Goal: Information Seeking & Learning: Learn about a topic

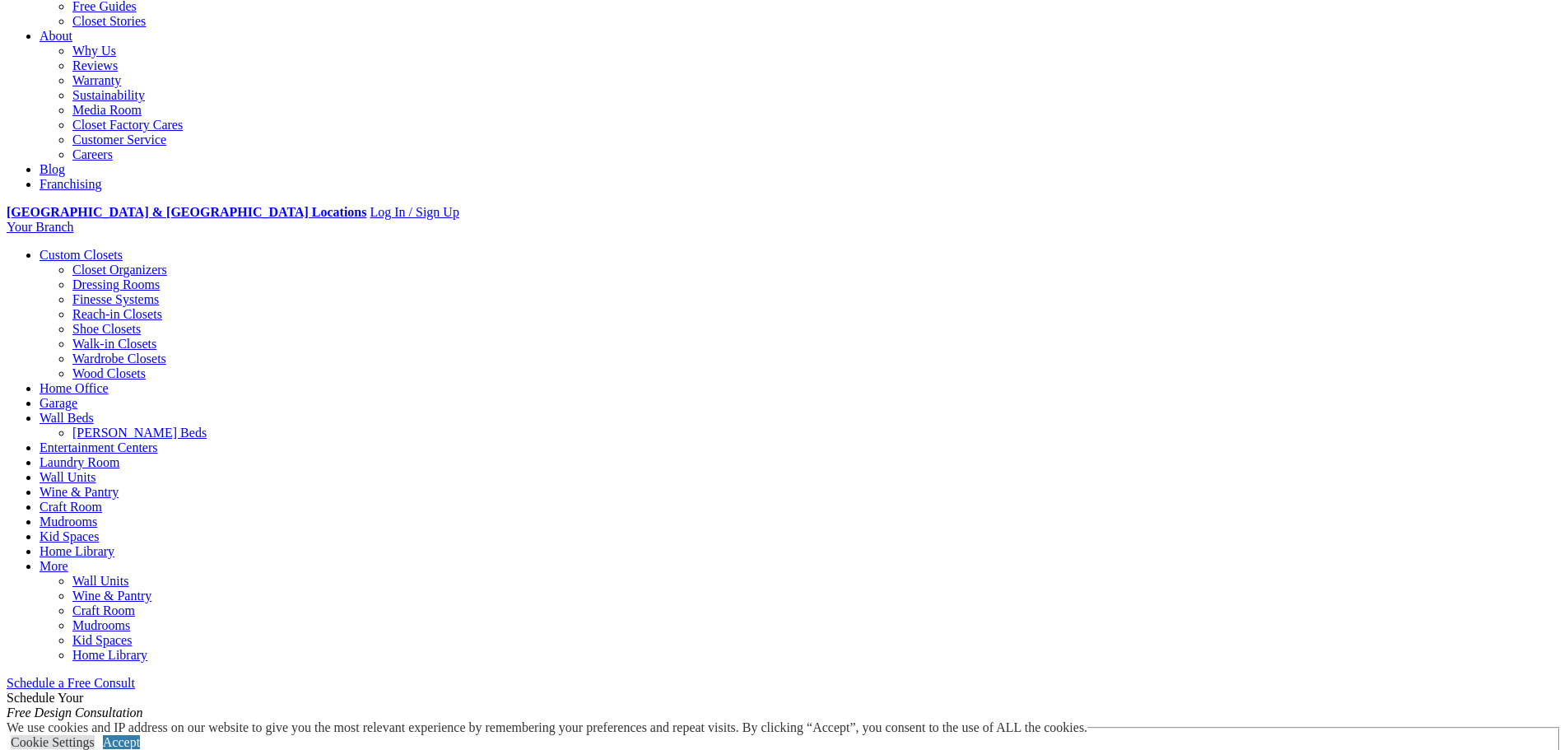
scroll to position [576, 0]
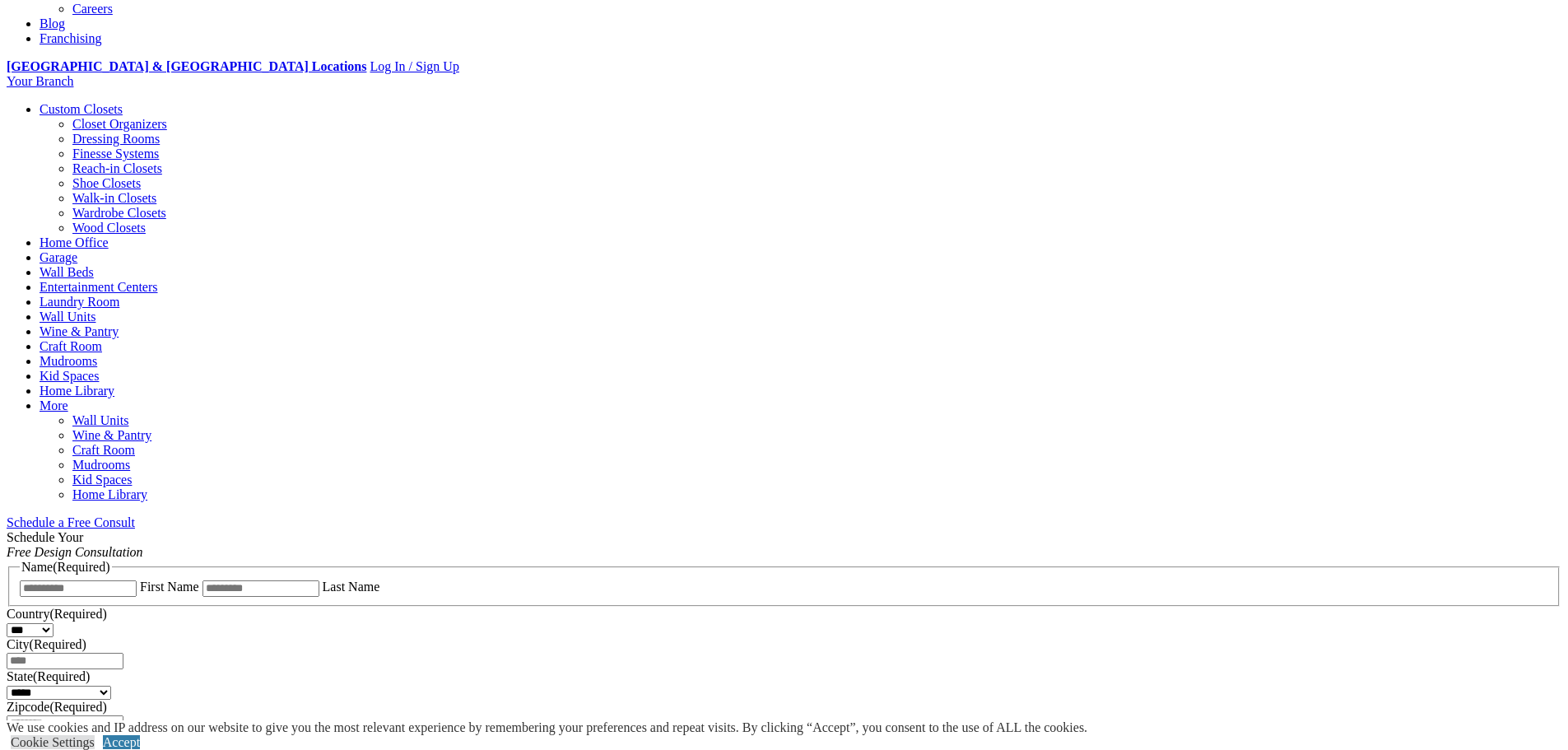
click at [160, 133] on link "Dressing Rooms" at bounding box center [115, 138] width 87 height 14
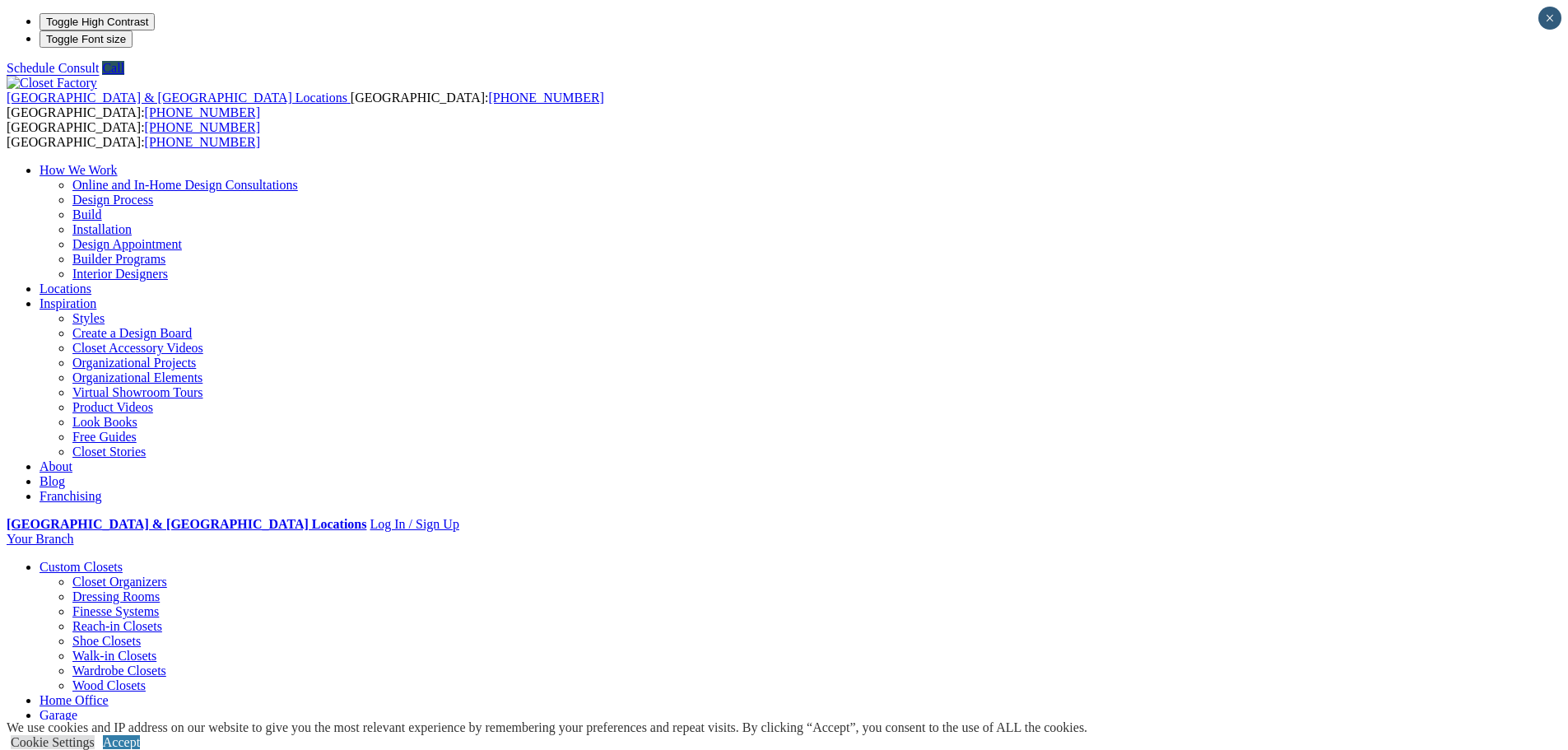
click at [105, 311] on link "Styles" at bounding box center [88, 318] width 32 height 14
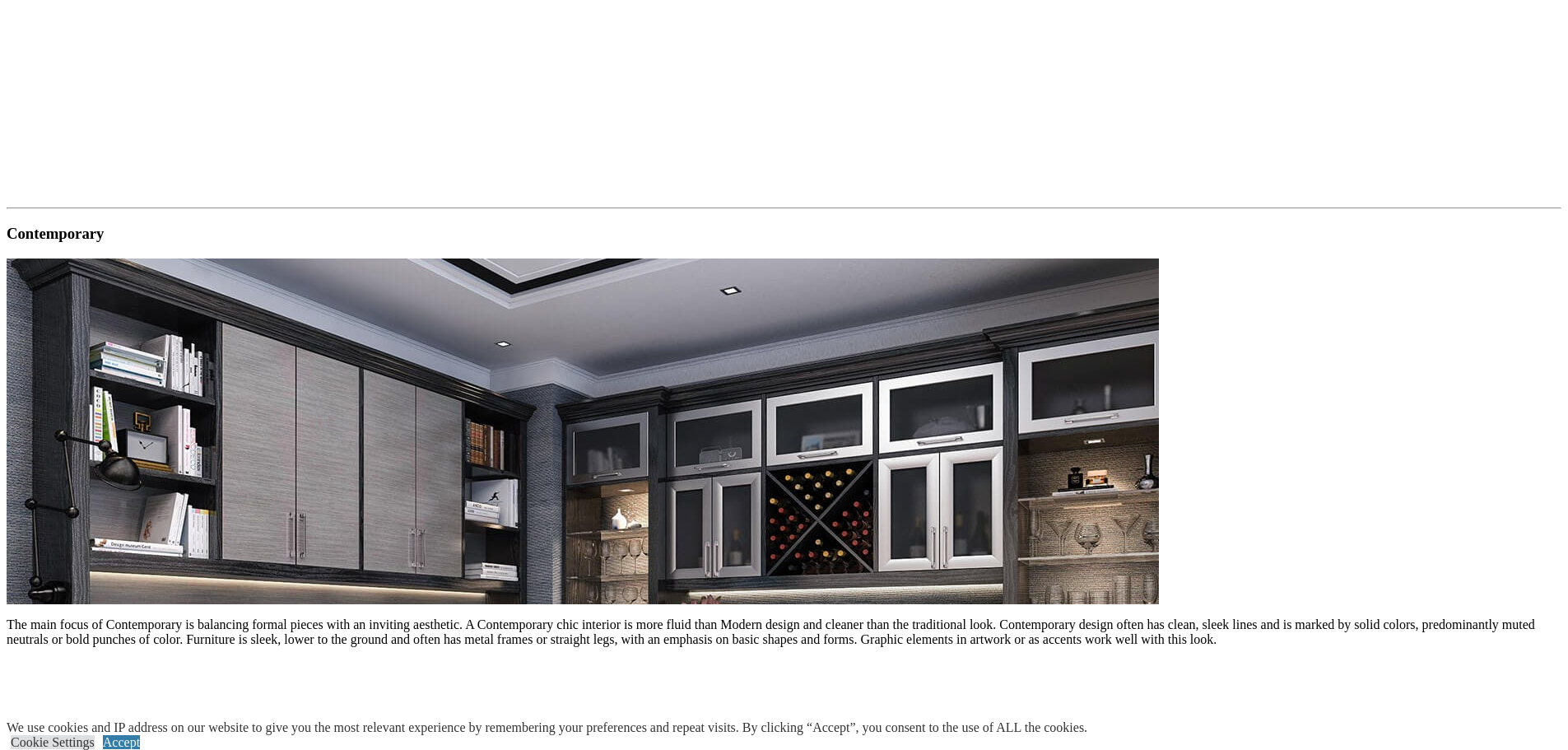
scroll to position [1728, 0]
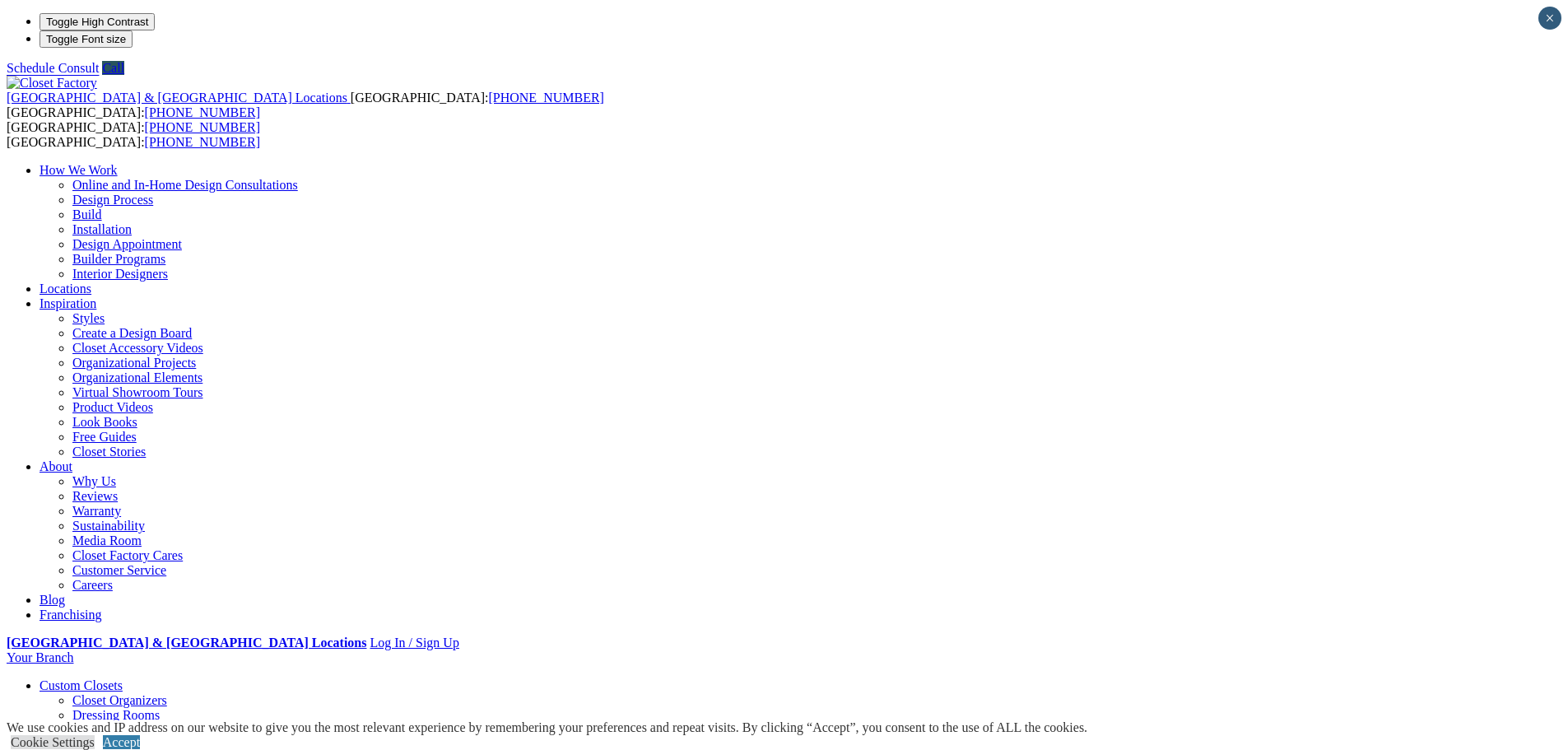
click at [204, 341] on link "Closet Accessory Videos" at bounding box center [137, 348] width 130 height 14
click at [145, 444] on link "Closet Stories" at bounding box center [108, 451] width 73 height 14
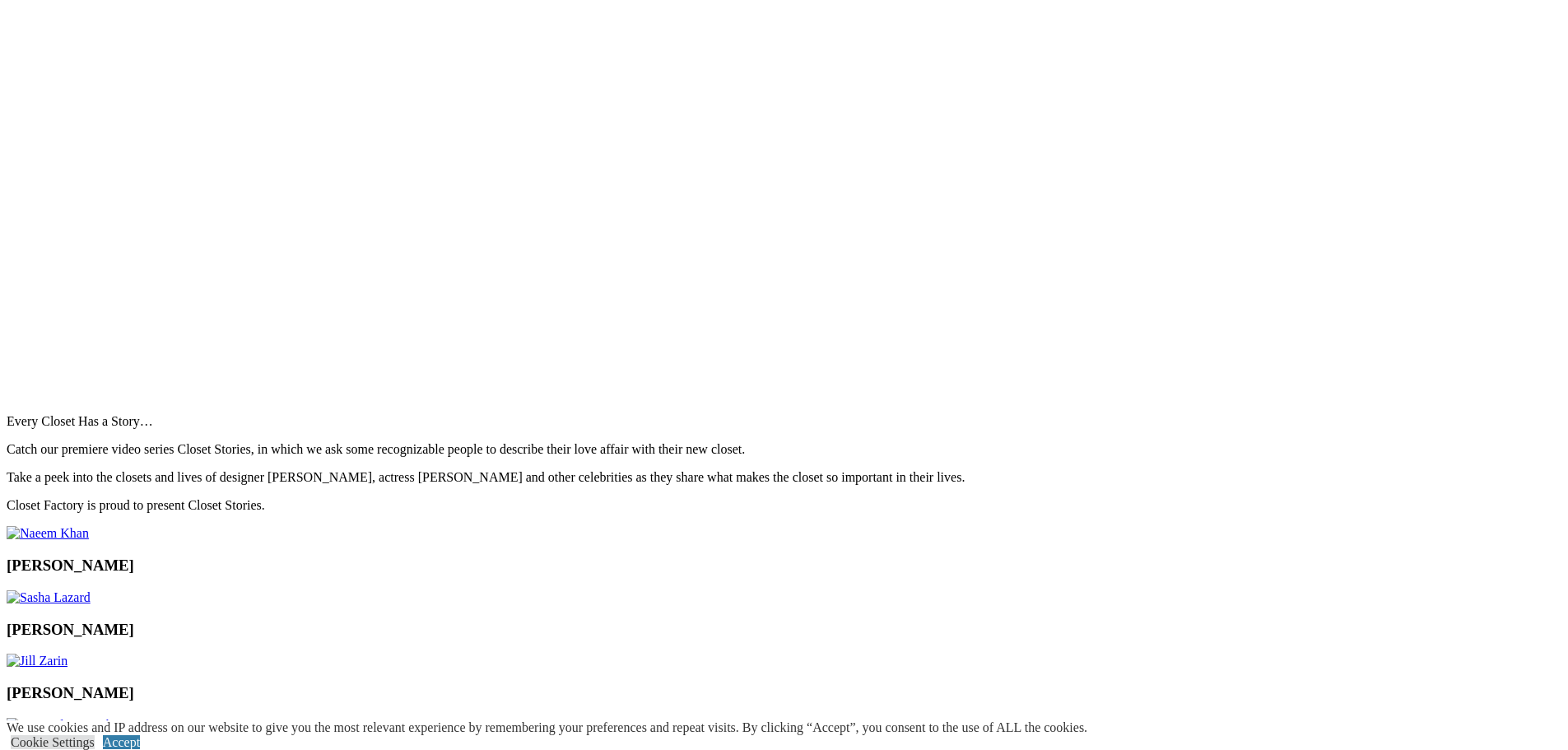
scroll to position [1728, 0]
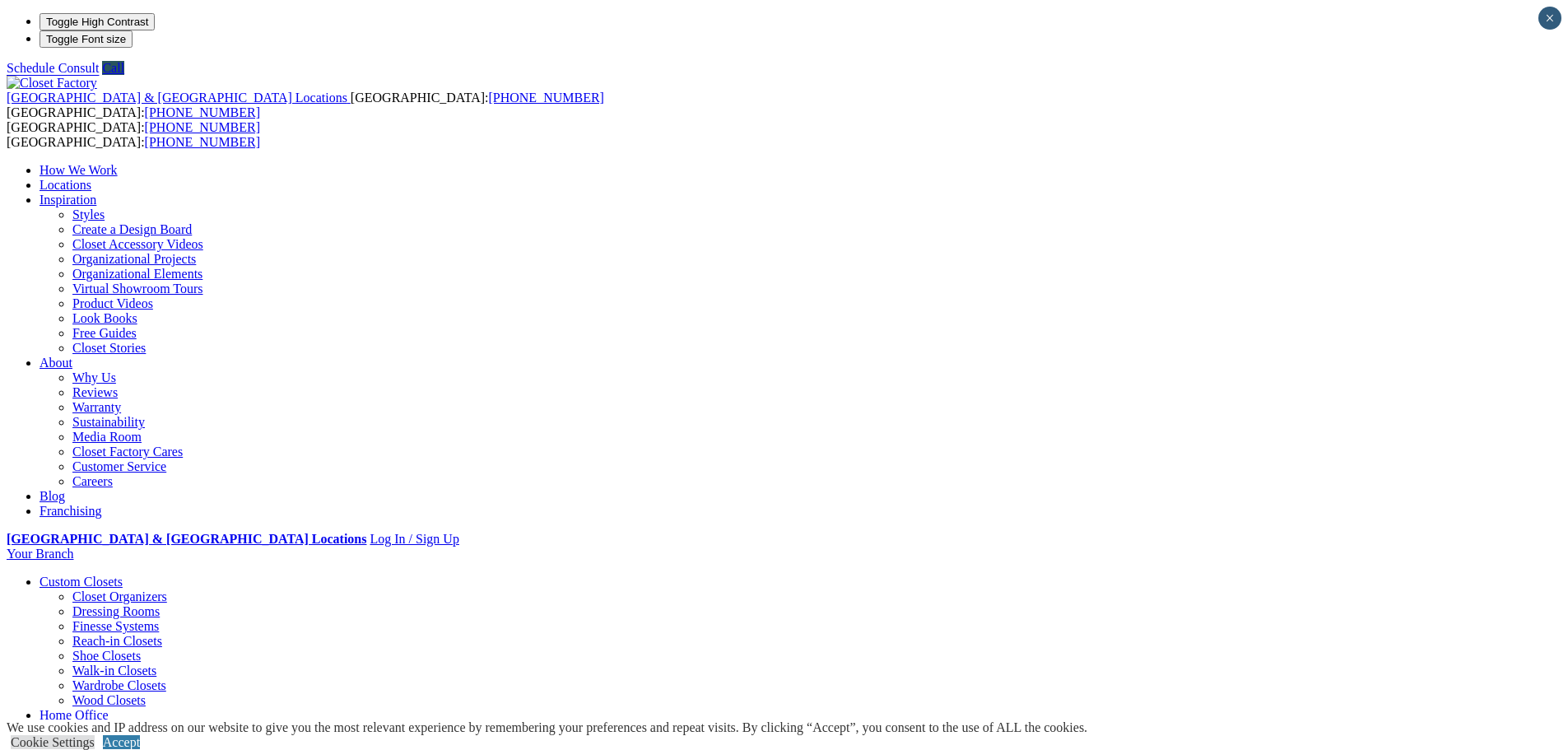
click at [137, 340] on link "Free Guides" at bounding box center [104, 333] width 64 height 14
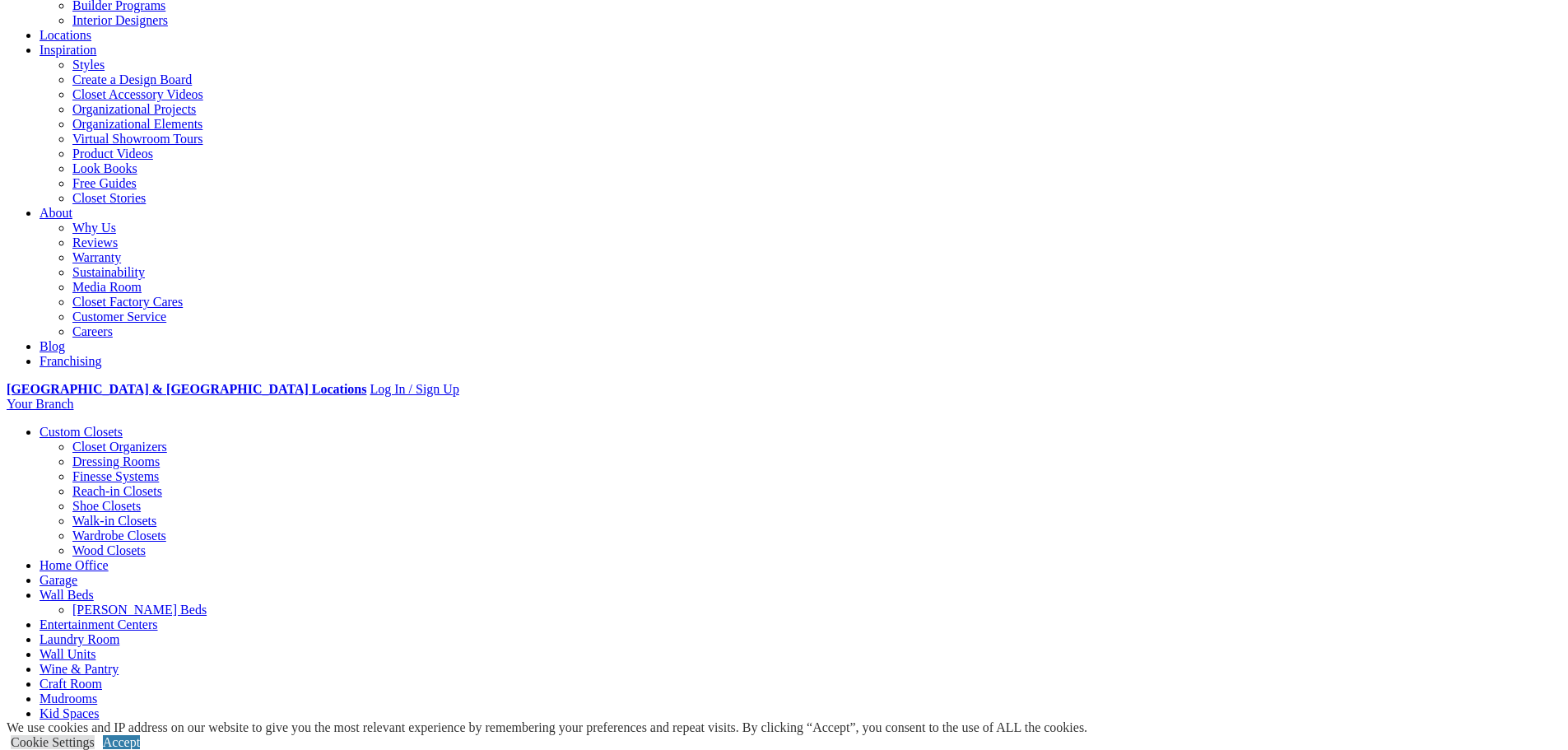
scroll to position [165, 0]
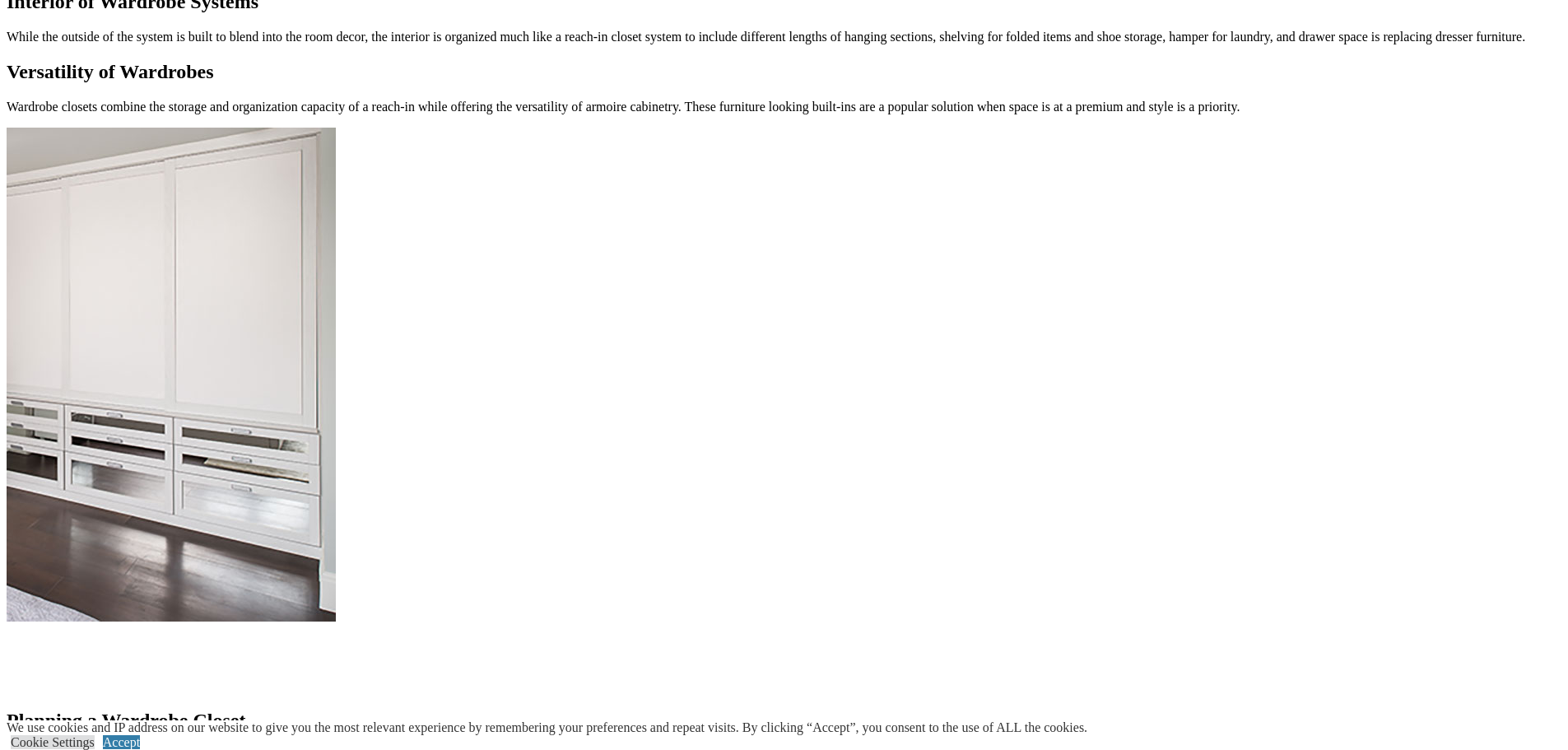
scroll to position [1563, 0]
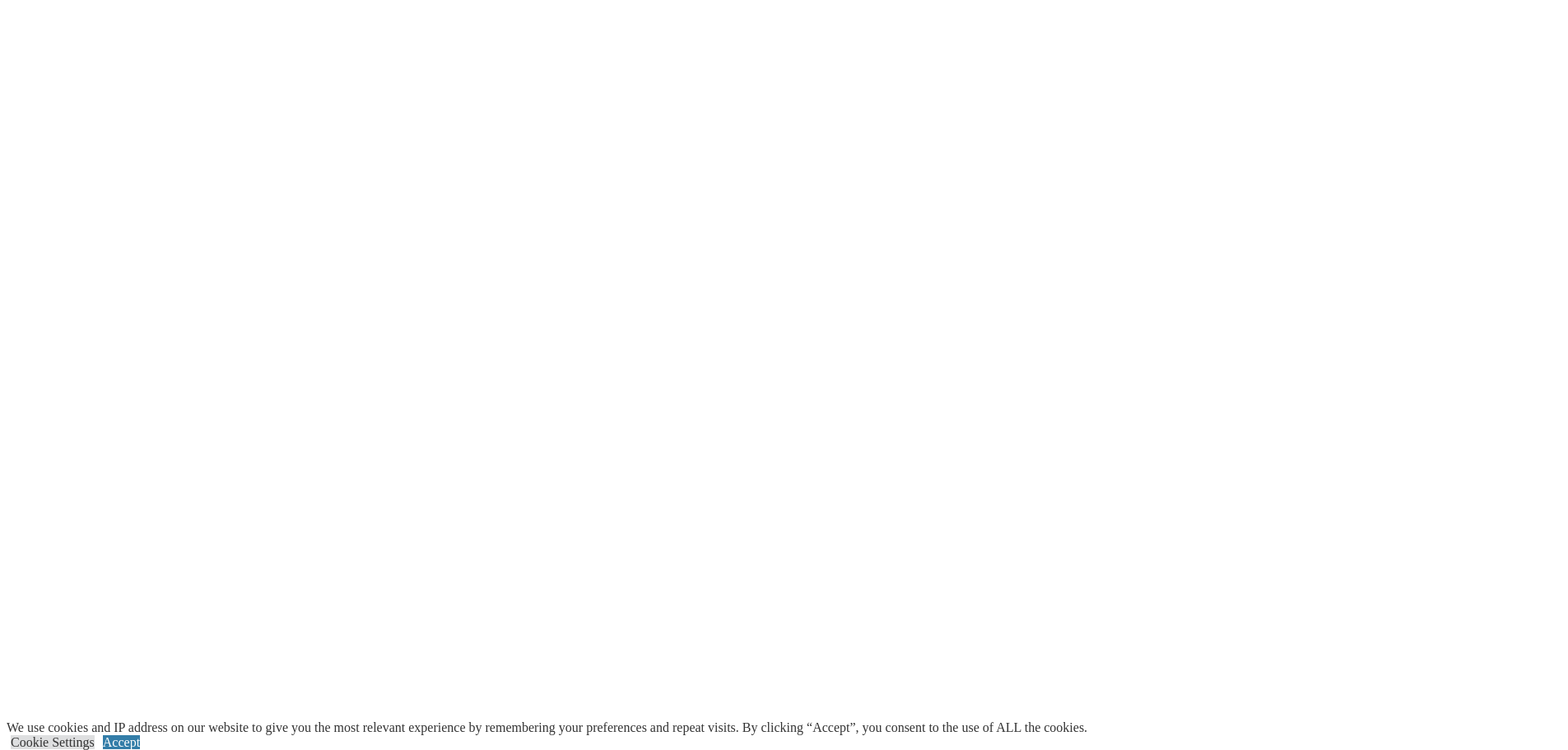
scroll to position [3045, 0]
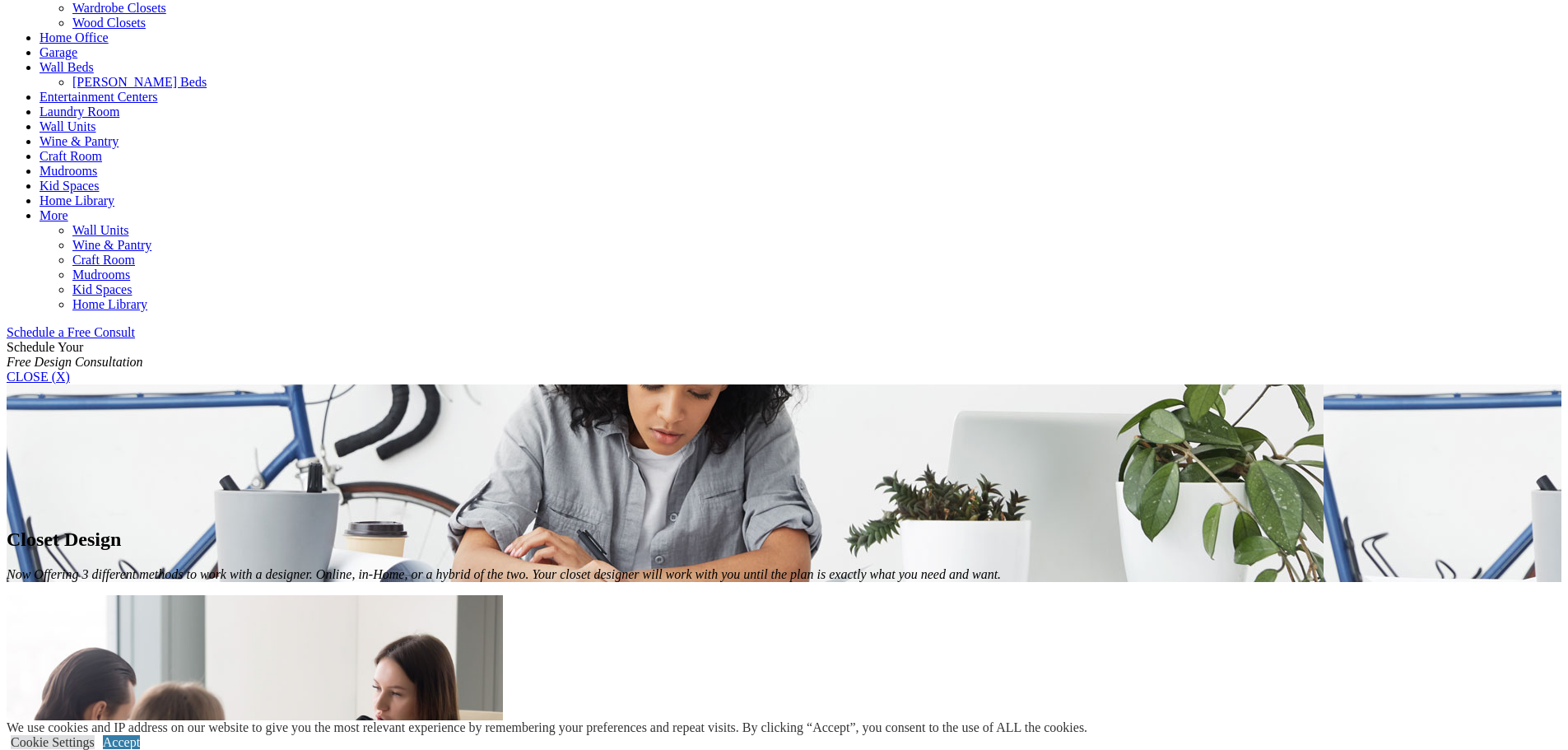
scroll to position [740, 0]
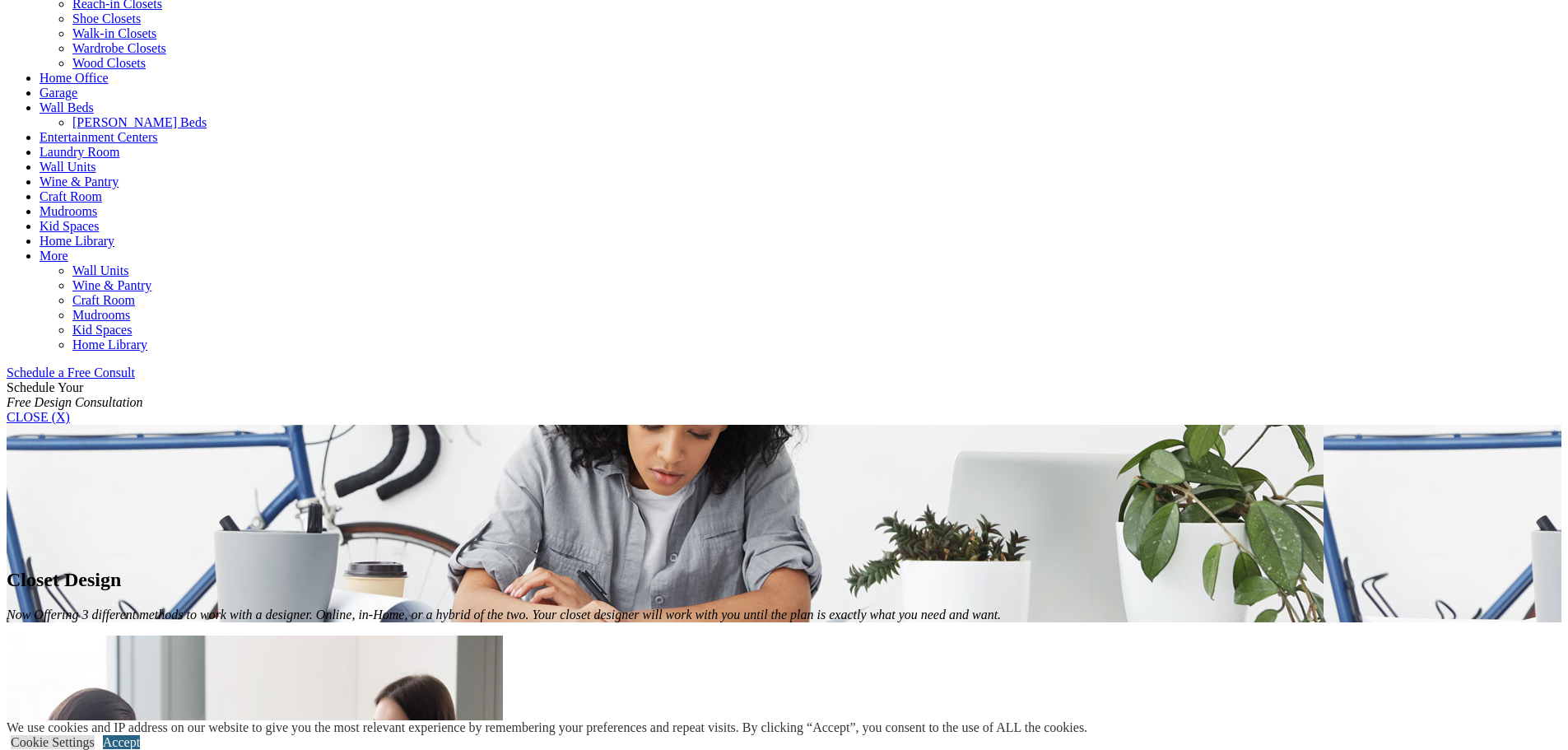
click at [140, 735] on link "Accept" at bounding box center [122, 742] width 37 height 14
